Goal: Task Accomplishment & Management: Use online tool/utility

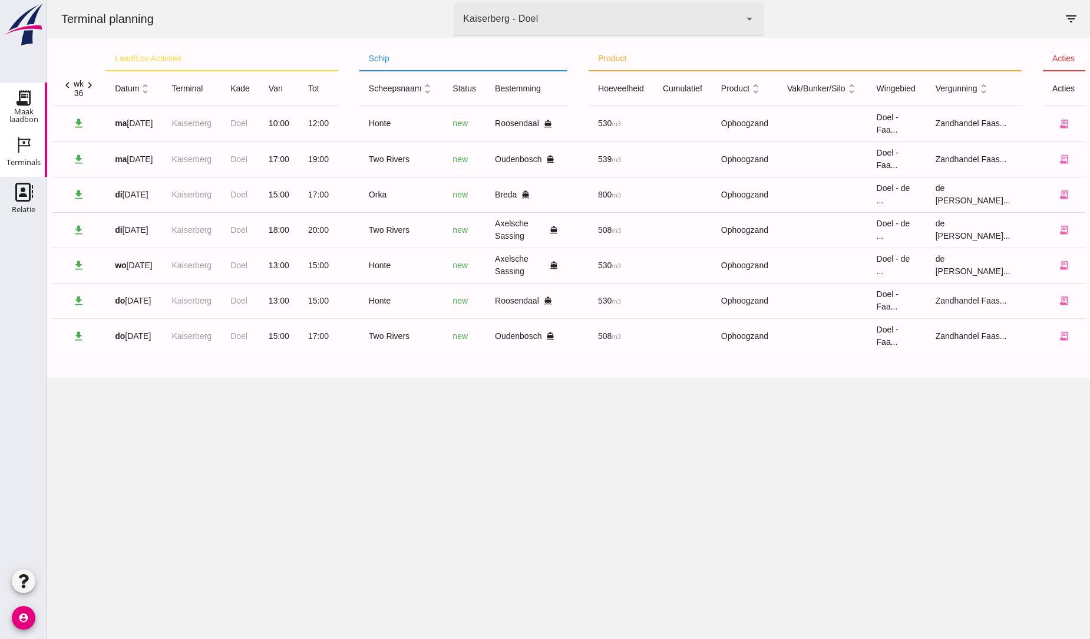
click at [25, 102] on use at bounding box center [23, 97] width 19 height 19
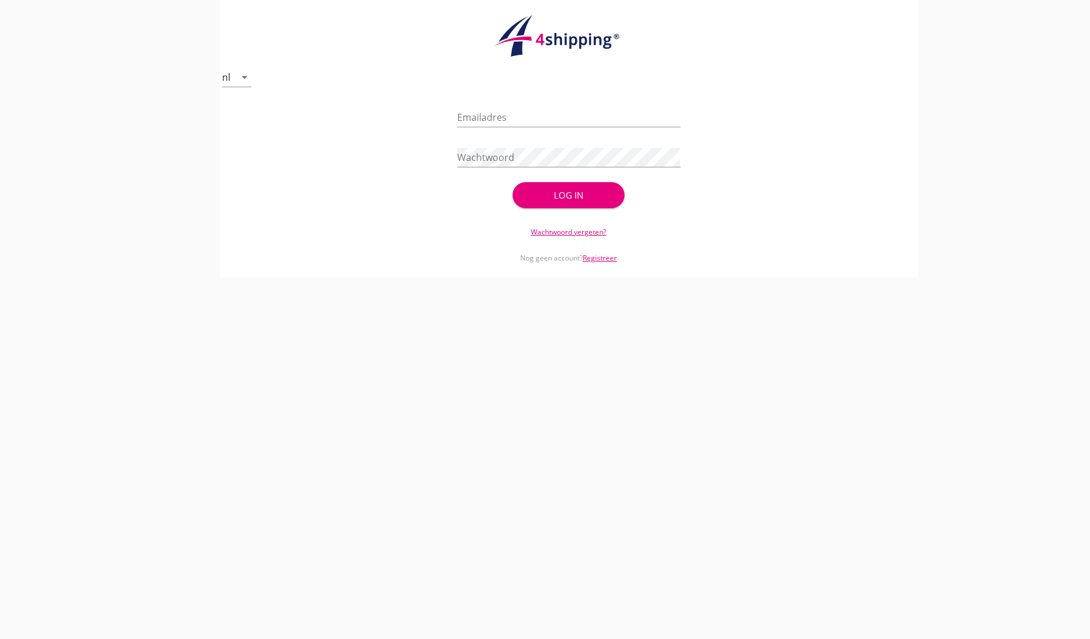
type input "[EMAIL_ADDRESS][DOMAIN_NAME]"
click at [583, 200] on div "Log in" at bounding box center [569, 196] width 74 height 14
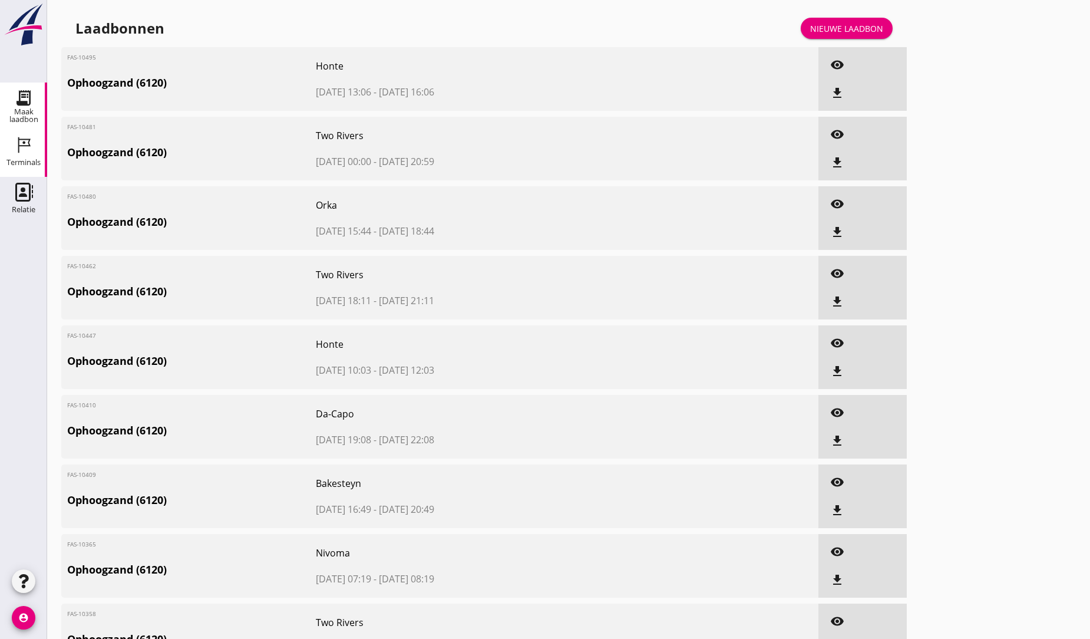
click at [27, 143] on icon "Terminals" at bounding box center [23, 145] width 19 height 19
